Goal: Task Accomplishment & Management: Manage account settings

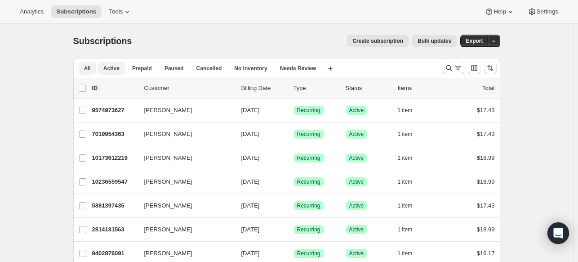
click at [115, 70] on span "Active" at bounding box center [111, 68] width 16 height 7
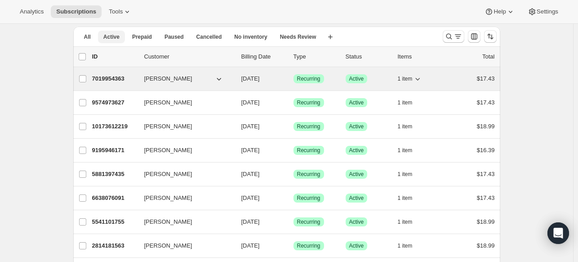
scroll to position [16, 0]
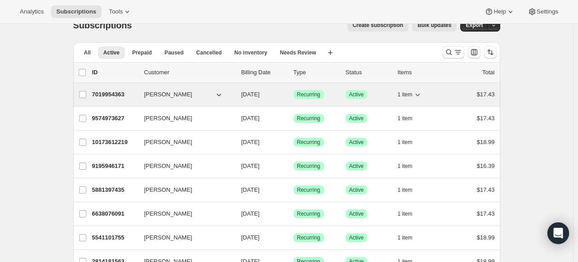
click at [116, 95] on p "7019954363" at bounding box center [114, 94] width 45 height 9
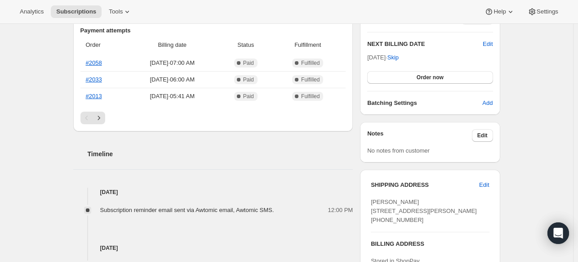
scroll to position [225, 0]
click at [399, 77] on button "Order now" at bounding box center [429, 77] width 125 height 13
click at [386, 80] on button "Click to confirm" at bounding box center [429, 77] width 125 height 13
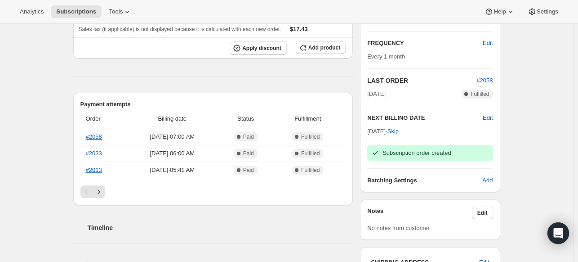
scroll to position [0, 0]
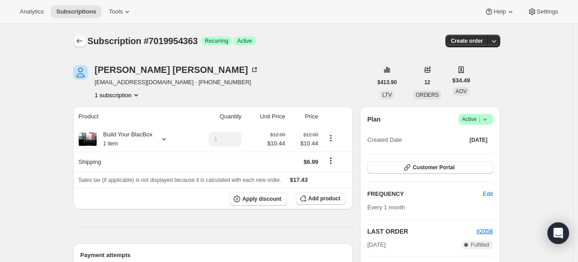
click at [75, 37] on button "Subscriptions" at bounding box center [79, 41] width 13 height 13
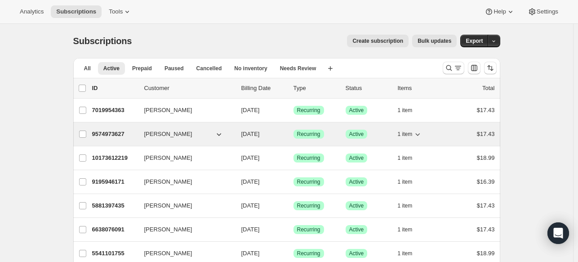
click at [124, 133] on p "9574973627" at bounding box center [114, 133] width 45 height 9
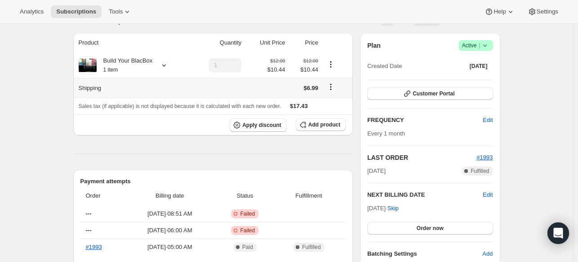
scroll to position [90, 0]
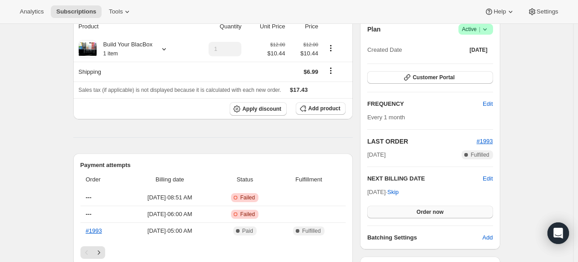
click at [417, 211] on button "Order now" at bounding box center [429, 211] width 125 height 13
click at [417, 211] on span "Click to confirm" at bounding box center [429, 211] width 41 height 7
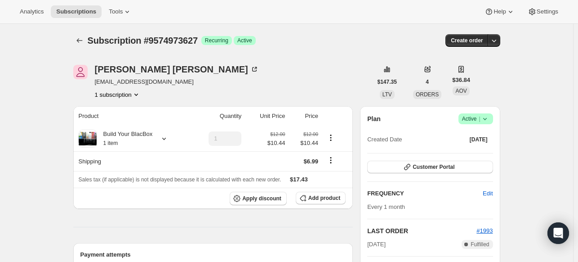
scroll to position [0, 0]
click at [82, 40] on icon "Subscriptions" at bounding box center [79, 40] width 9 height 9
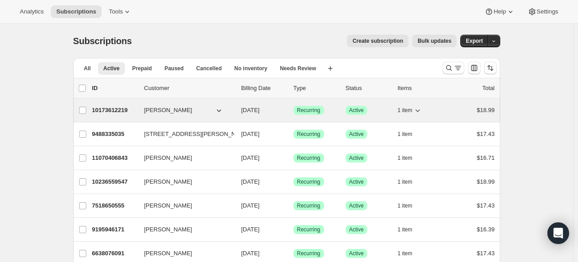
click at [111, 110] on p "10173612219" at bounding box center [114, 110] width 45 height 9
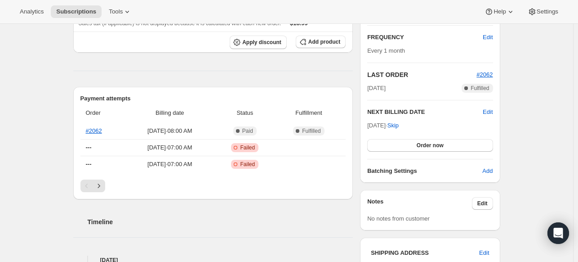
scroll to position [180, 0]
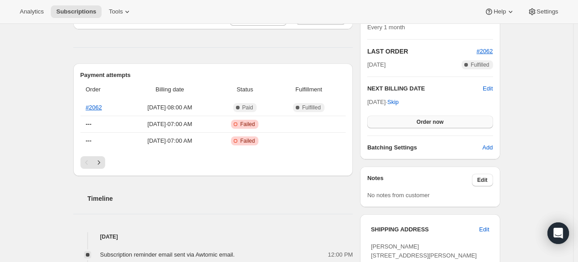
click at [394, 122] on button "Order now" at bounding box center [429, 121] width 125 height 13
click at [382, 126] on button "Click to confirm" at bounding box center [429, 121] width 125 height 13
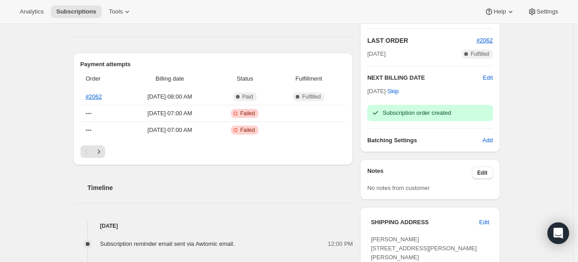
scroll to position [0, 0]
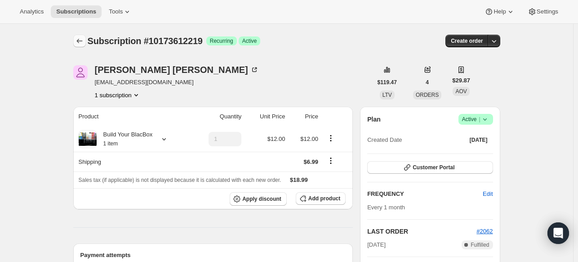
click at [81, 38] on icon "Subscriptions" at bounding box center [79, 40] width 9 height 9
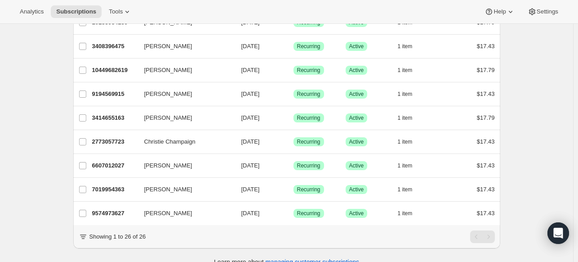
scroll to position [494, 0]
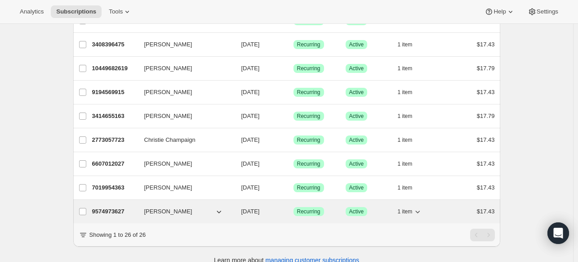
click at [116, 212] on p "9574973627" at bounding box center [114, 211] width 45 height 9
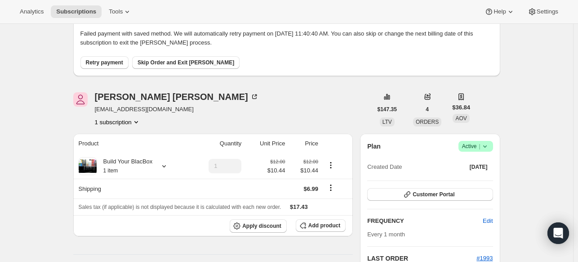
scroll to position [90, 0]
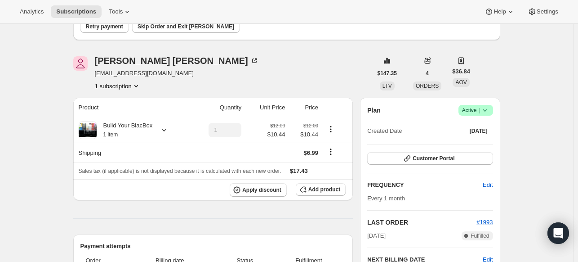
click at [486, 111] on icon at bounding box center [485, 110] width 4 height 2
click at [479, 140] on span "Cancel subscription" at bounding box center [478, 142] width 51 height 7
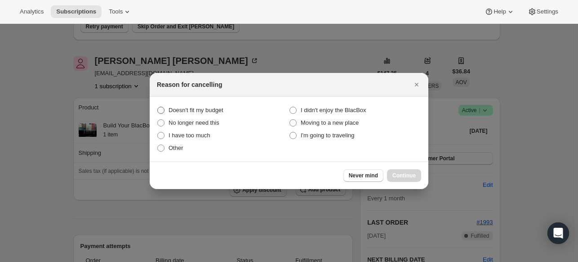
click at [180, 108] on span "Doesn't fit my budget" at bounding box center [195, 109] width 55 height 7
click at [158, 107] on budget "Doesn't fit my budget" at bounding box center [157, 106] width 0 height 0
radio budget "true"
click at [395, 175] on span "Continue" at bounding box center [403, 175] width 23 height 7
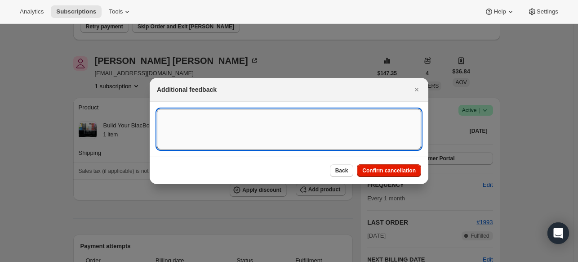
click at [304, 129] on textarea ":r16d:" at bounding box center [289, 129] width 264 height 40
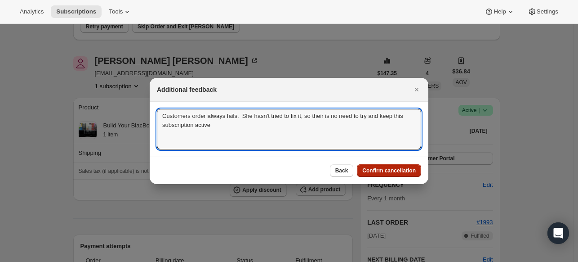
type textarea "Customers order always fails. She hasn't tried to fix it, so their is no need t…"
click at [371, 168] on span "Confirm cancellation" at bounding box center [388, 170] width 53 height 7
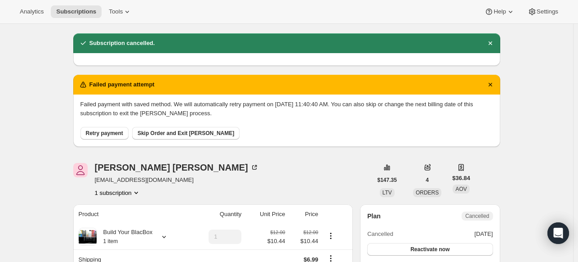
scroll to position [0, 0]
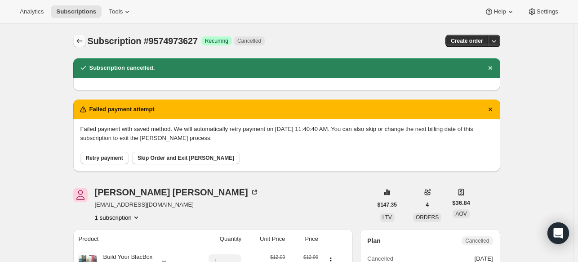
click at [82, 36] on button "Subscriptions" at bounding box center [79, 41] width 13 height 13
